Goal: Navigation & Orientation: Find specific page/section

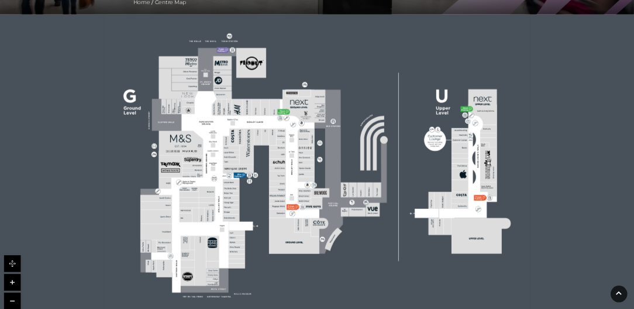
scroll to position [292, 0]
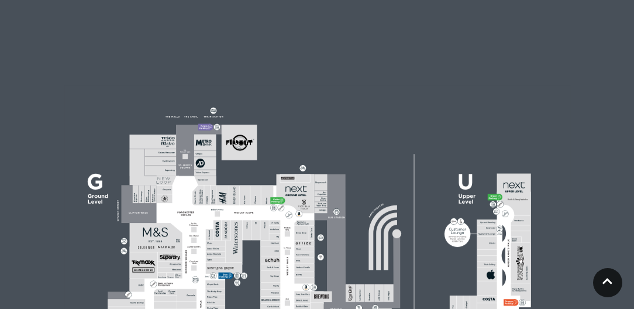
drag, startPoint x: 232, startPoint y: 244, endPoint x: 237, endPoint y: 174, distance: 69.8
click at [237, 174] on icon at bounding box center [317, 263] width 634 height 357
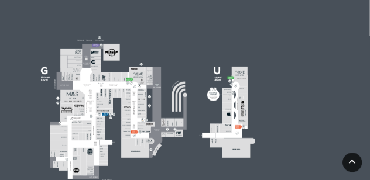
scroll to position [392, 0]
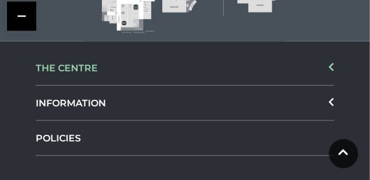
drag, startPoint x: 190, startPoint y: 30, endPoint x: 187, endPoint y: 60, distance: 30.5
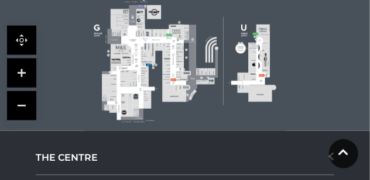
scroll to position [275, 0]
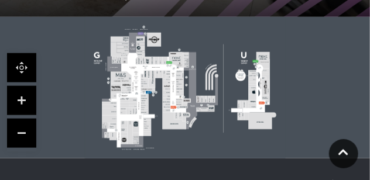
click at [23, 101] on link at bounding box center [21, 100] width 29 height 29
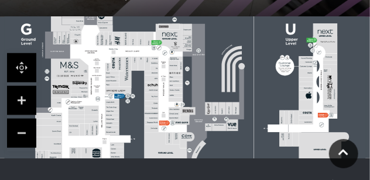
click at [23, 101] on link at bounding box center [21, 100] width 29 height 29
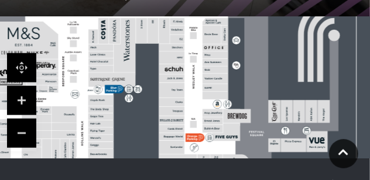
drag, startPoint x: 329, startPoint y: 142, endPoint x: 392, endPoint y: 113, distance: 69.3
click at [370, 113] on html "Skip to Navigation Skip to Content Toggle navigation .st5{fill:none;stroke:#FFF…" at bounding box center [185, 83] width 370 height 716
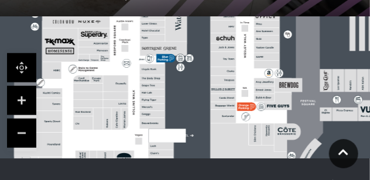
drag, startPoint x: 127, startPoint y: 139, endPoint x: 178, endPoint y: 108, distance: 60.4
click at [178, 108] on rect at bounding box center [283, 42] width 650 height 458
click at [148, 93] on rect at bounding box center [152, 92] width 25 height 7
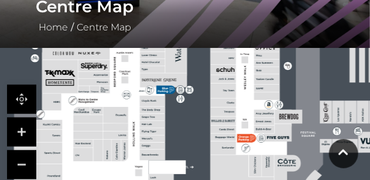
scroll to position [237, 0]
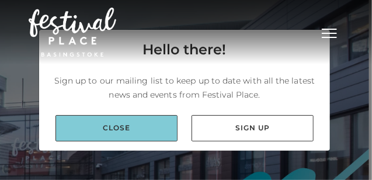
click at [139, 127] on link "Close" at bounding box center [117, 128] width 122 height 26
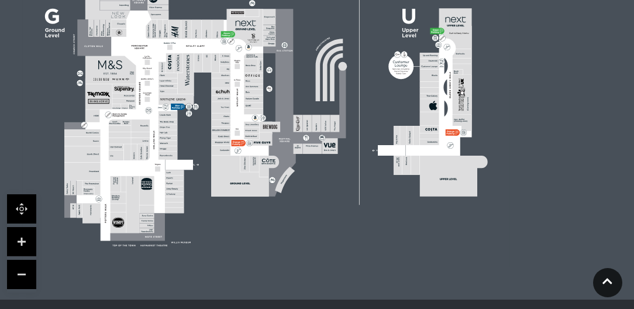
scroll to position [1067, 0]
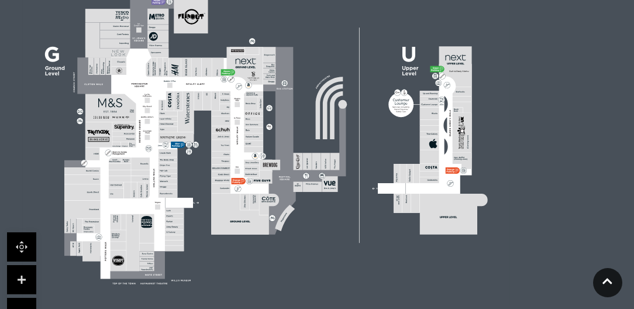
click at [25, 180] on link at bounding box center [21, 246] width 29 height 29
click at [23, 180] on link at bounding box center [21, 279] width 29 height 29
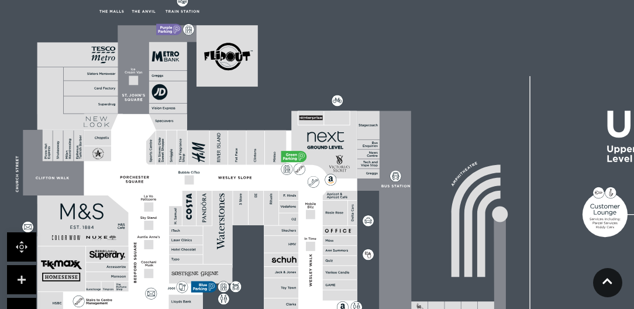
drag, startPoint x: 99, startPoint y: 159, endPoint x: 354, endPoint y: 323, distance: 303.3
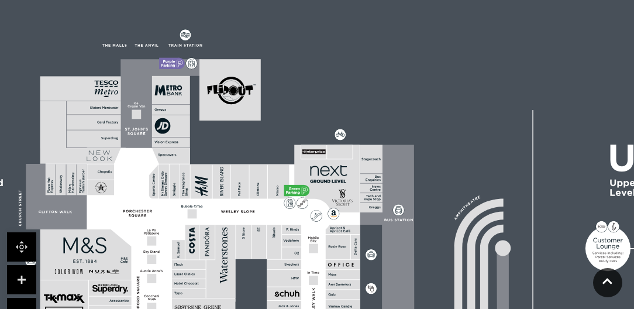
drag, startPoint x: 117, startPoint y: 141, endPoint x: 120, endPoint y: 175, distance: 34.6
click at [120, 175] on rect at bounding box center [106, 192] width 39 height 88
click at [21, 180] on link at bounding box center [21, 279] width 29 height 29
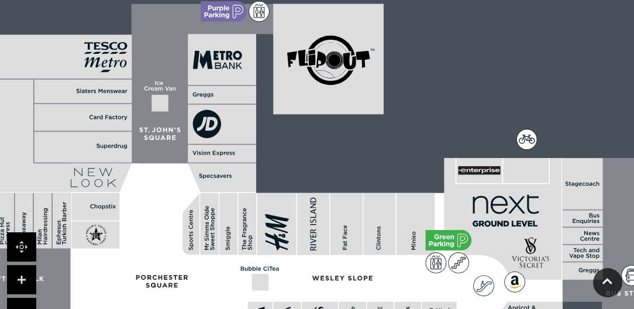
drag, startPoint x: 126, startPoint y: 216, endPoint x: 294, endPoint y: 220, distance: 167.8
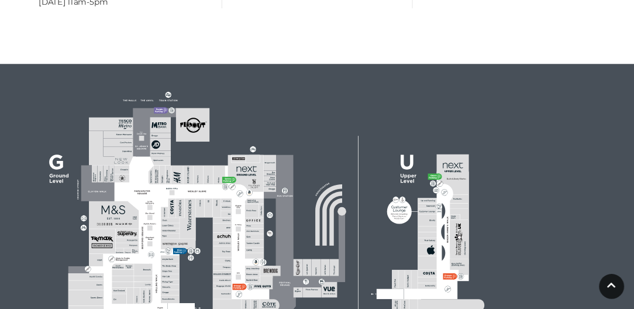
scroll to position [833, 0]
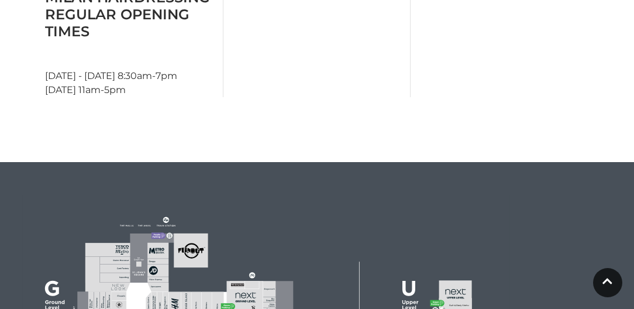
drag, startPoint x: 257, startPoint y: 177, endPoint x: 289, endPoint y: 204, distance: 42.7
